Goal: Task Accomplishment & Management: Manage account settings

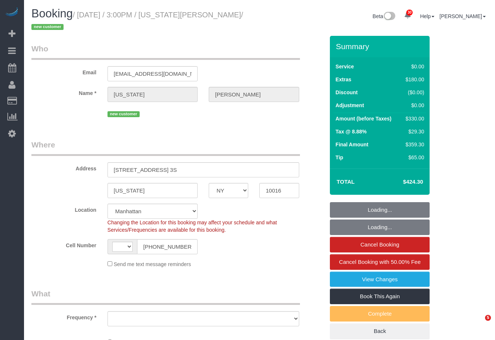
select select "NY"
select select "number:89"
select select "number:90"
select select "number:15"
select select "number:5"
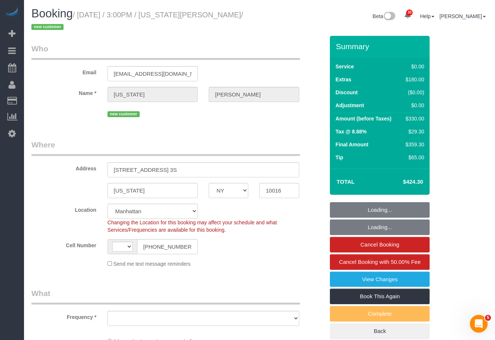
select select "string:US"
select select "object:723"
select select "spot1"
select select "NY"
select select "number:89"
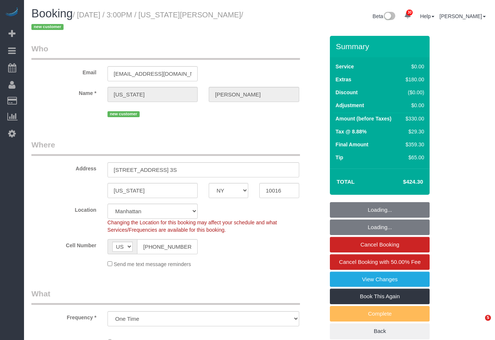
select select "number:90"
select select "number:15"
select select "number:5"
select select "object:1073"
select select "string:stripe-pm_1SCUrU4VGloSiKo713NVIWVg"
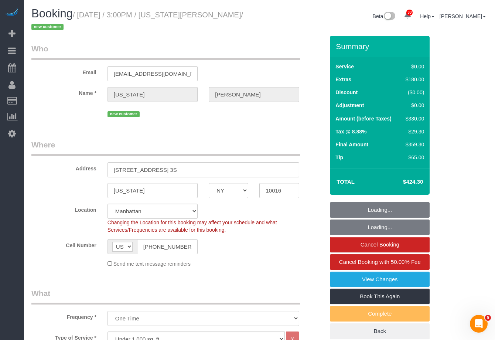
select select "spot1"
select select "NY"
select select "string:stripe-pm_1SCUrU4VGloSiKo713NVIWVg"
select select "number:89"
select select "number:90"
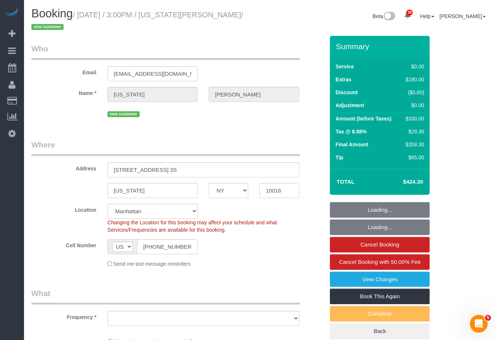
select select "number:15"
select select "number:5"
select select "object:1073"
select select "spot1"
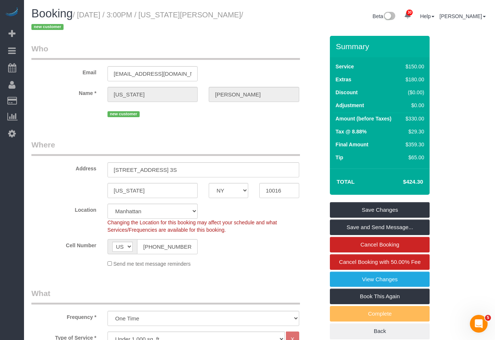
click at [187, 17] on small "/ September 30, 2025 / 3:00PM / Georgia Cooney / new customer" at bounding box center [137, 21] width 212 height 21
drag, startPoint x: 189, startPoint y: 16, endPoint x: 248, endPoint y: 15, distance: 59.1
click at [243, 15] on small "/ September 30, 2025 / 3:00PM / Georgia Cooney / new customer" at bounding box center [137, 21] width 212 height 21
copy small "Georgia Cooney /"
click at [415, 277] on link "View Changes" at bounding box center [380, 280] width 100 height 16
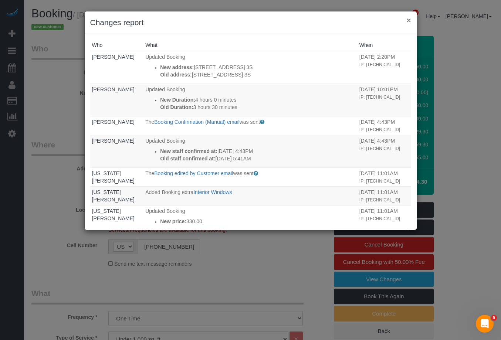
click at [408, 21] on button "×" at bounding box center [408, 20] width 4 height 8
